Goal: Find specific page/section

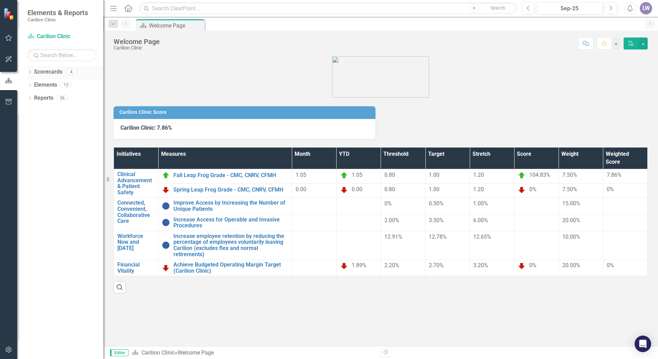
click at [31, 72] on icon at bounding box center [30, 72] width 2 height 3
click at [35, 85] on icon "Dropdown" at bounding box center [33, 85] width 5 height 4
click at [51, 104] on div "Dropdown Department of Medicine" at bounding box center [67, 99] width 72 height 13
click at [51, 100] on link "Department of Medicine" at bounding box center [74, 98] width 59 height 8
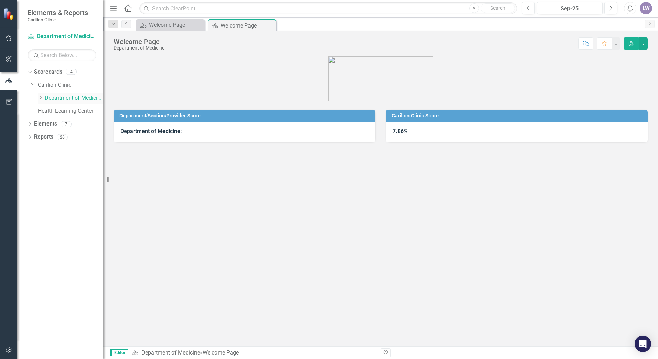
click at [41, 98] on icon "Dropdown" at bounding box center [40, 98] width 5 height 4
click at [68, 116] on div "Neurology" at bounding box center [78, 111] width 52 height 11
click at [70, 113] on link "Neurology" at bounding box center [78, 111] width 52 height 8
